Goal: Information Seeking & Learning: Learn about a topic

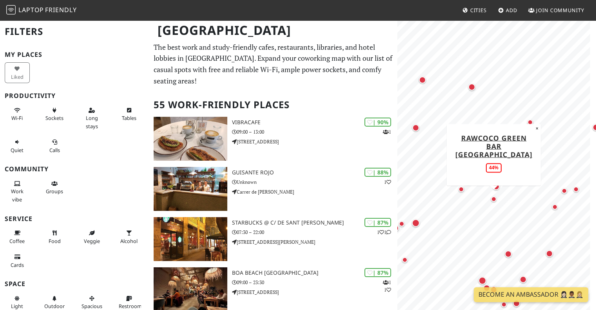
click at [494, 198] on div "Map marker" at bounding box center [493, 198] width 5 height 5
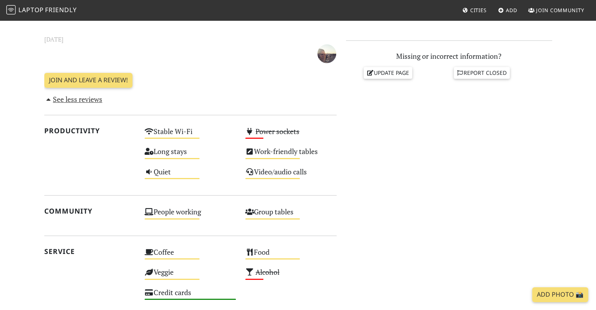
scroll to position [263, 0]
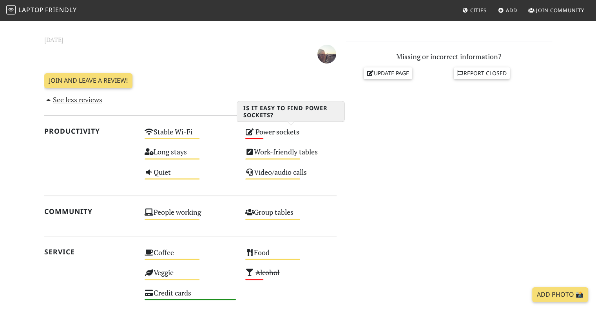
click at [258, 139] on div "Power sockets Low" at bounding box center [291, 135] width 101 height 20
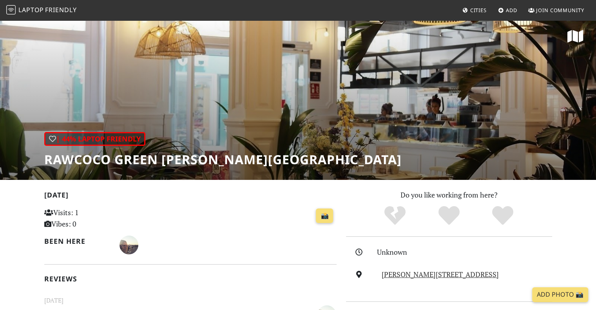
scroll to position [0, 0]
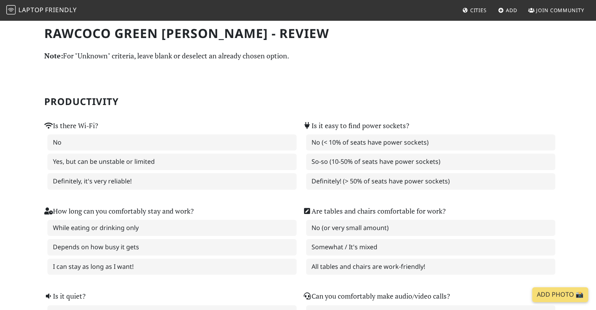
scroll to position [0, 0]
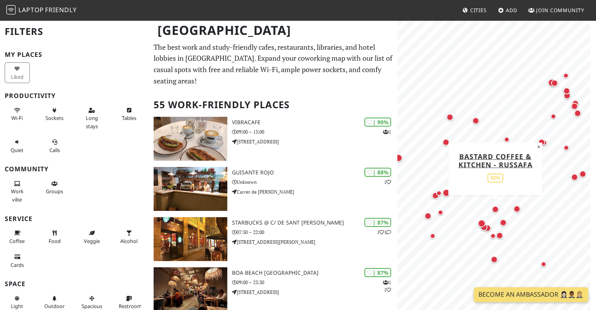
click at [498, 209] on div "Map marker" at bounding box center [495, 209] width 7 height 7
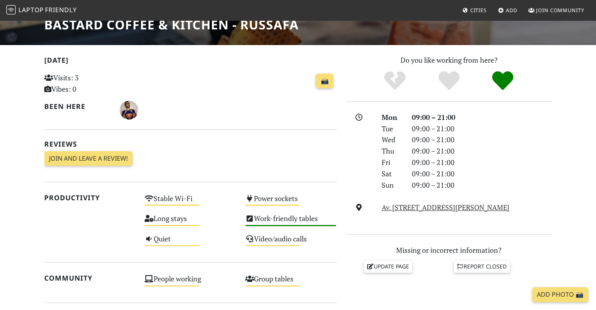
scroll to position [134, 0]
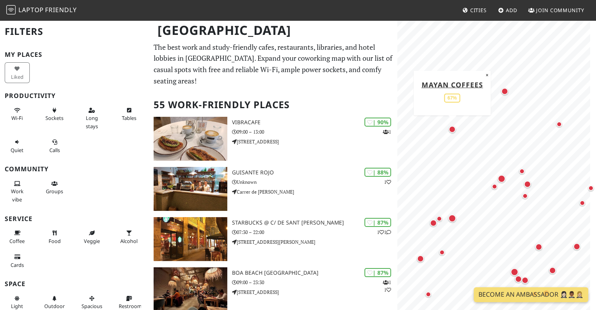
click at [452, 129] on div "Map marker" at bounding box center [452, 129] width 7 height 7
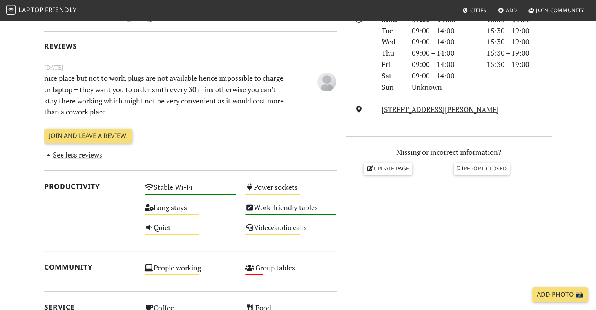
scroll to position [325, 0]
